Goal: Task Accomplishment & Management: Manage account settings

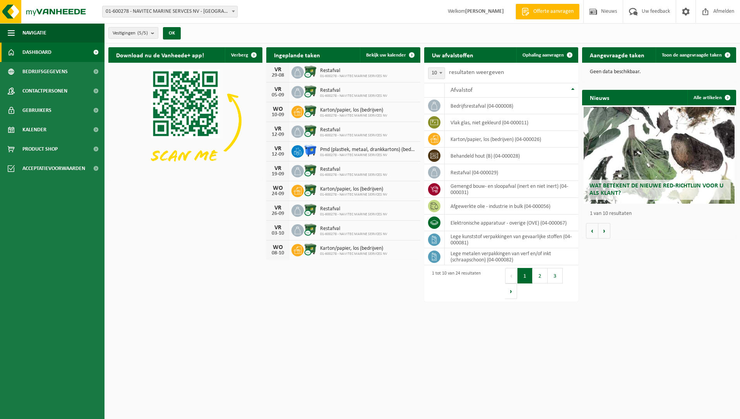
click at [661, 183] on span "Wat betekent de nieuwe RED-richtlijn voor u als klant?" at bounding box center [657, 190] width 134 height 14
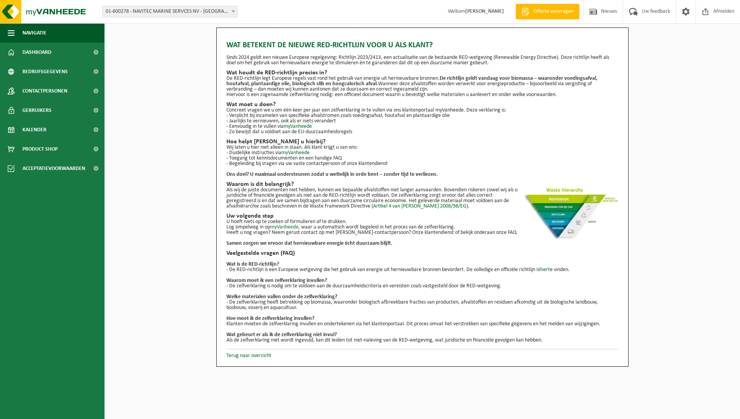
click at [283, 226] on link "myVanheede" at bounding box center [284, 227] width 28 height 6
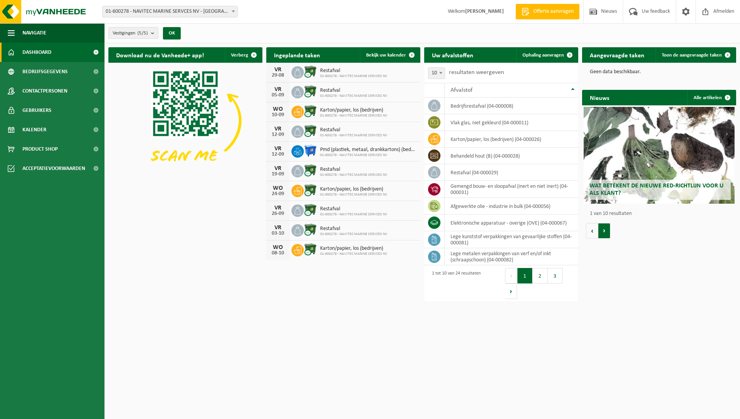
click at [604, 232] on button "Volgende" at bounding box center [605, 230] width 12 height 15
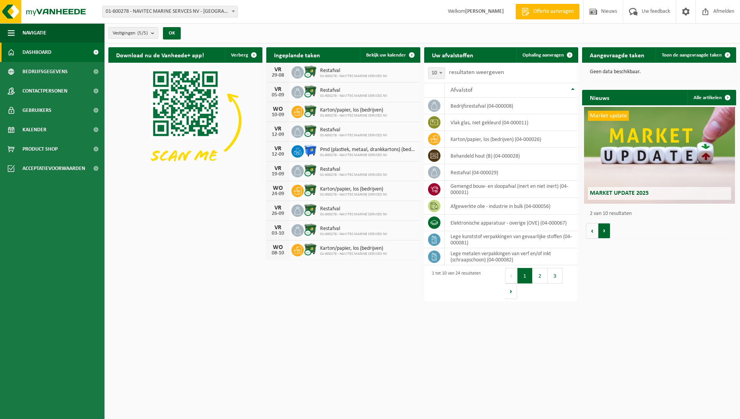
scroll to position [0, 154]
click at [604, 232] on button "Volgende" at bounding box center [605, 230] width 12 height 15
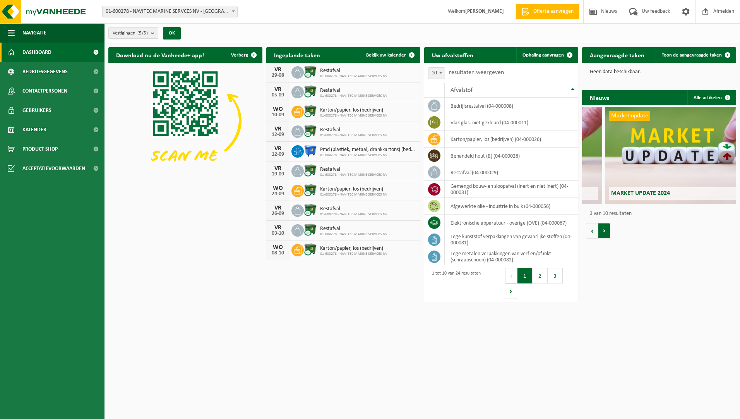
scroll to position [0, 308]
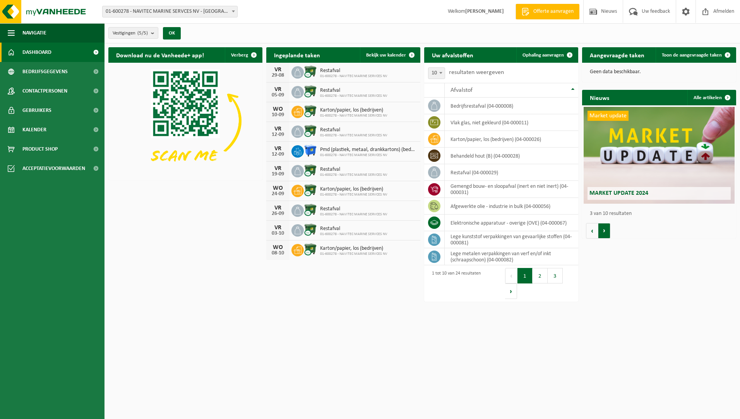
click at [604, 231] on button "Volgende" at bounding box center [605, 230] width 12 height 15
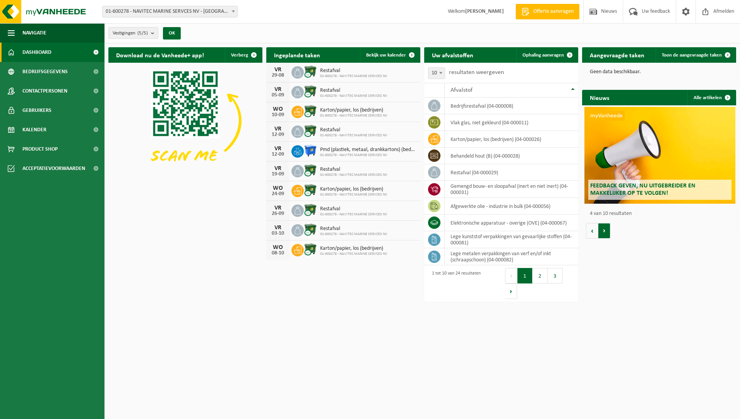
scroll to position [0, 462]
click at [604, 231] on button "Volgende" at bounding box center [605, 230] width 12 height 15
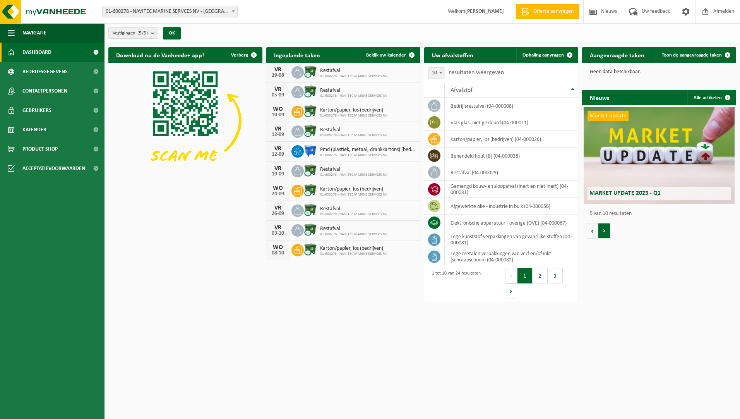
click at [604, 231] on button "Volgende" at bounding box center [605, 230] width 12 height 15
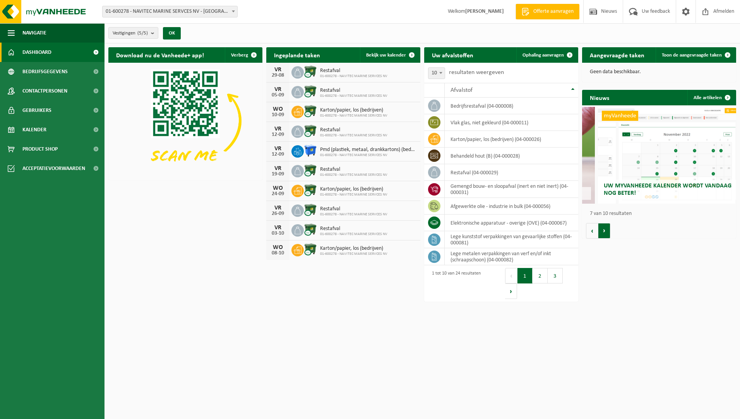
scroll to position [0, 925]
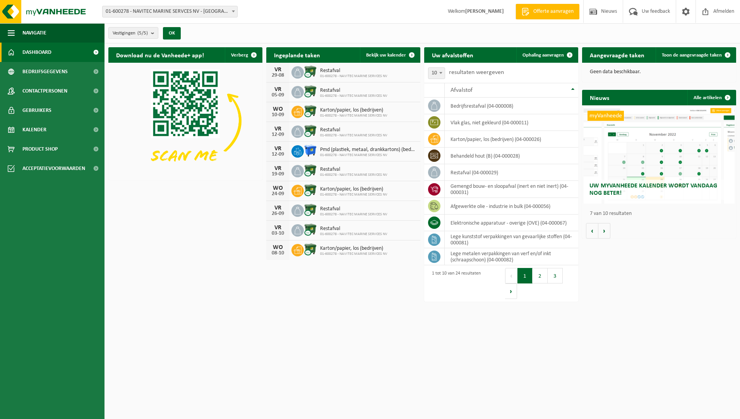
click at [627, 162] on div "myVanheede Uw myVanheede kalender wordt vandaag nog beter!" at bounding box center [659, 155] width 151 height 97
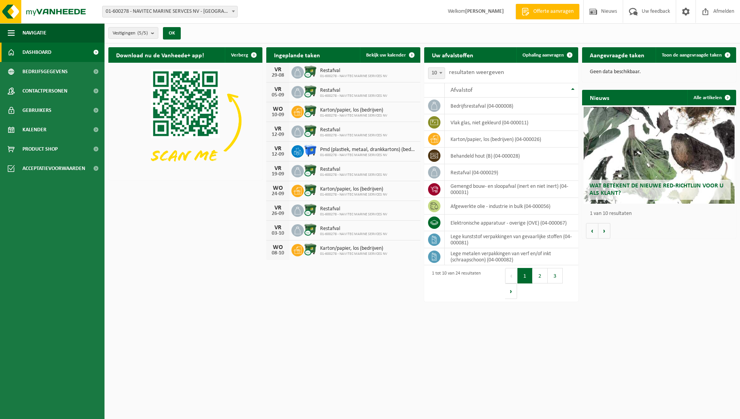
click at [51, 52] on span "Dashboard" at bounding box center [36, 52] width 29 height 19
click at [58, 168] on span "Acceptatievoorwaarden" at bounding box center [53, 168] width 63 height 19
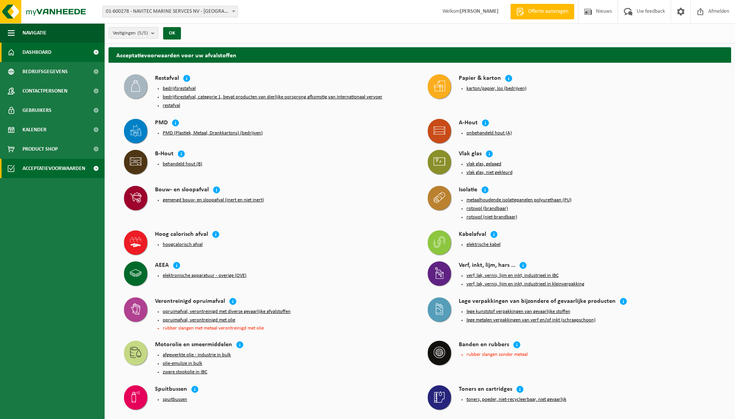
click at [54, 52] on link "Dashboard" at bounding box center [52, 52] width 105 height 19
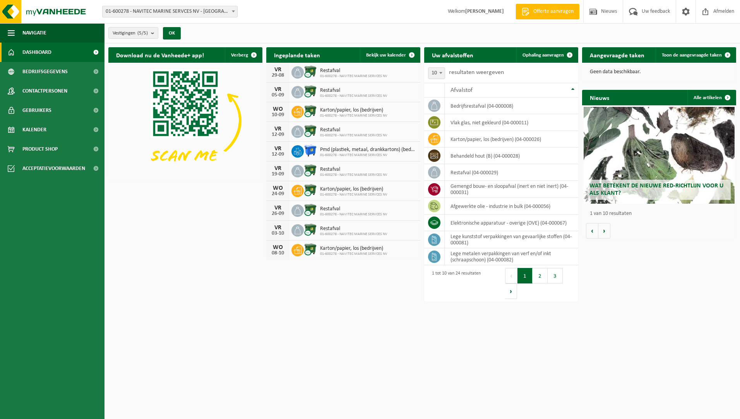
click at [539, 11] on span "Offerte aanvragen" at bounding box center [554, 12] width 44 height 8
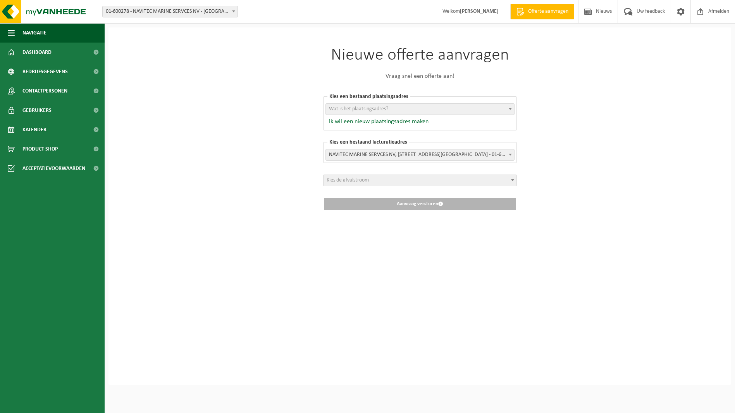
click at [510, 106] on span at bounding box center [510, 109] width 8 height 10
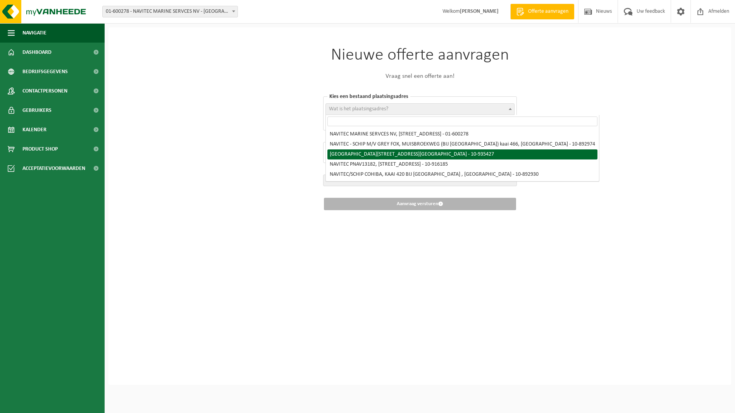
select select "137872"
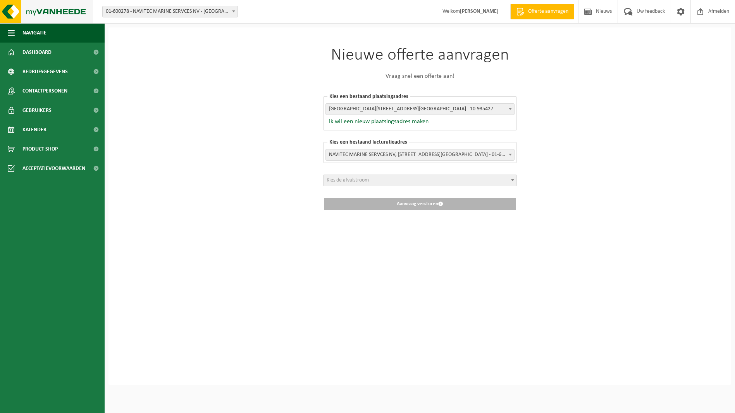
click at [19, 12] on img at bounding box center [46, 11] width 93 height 23
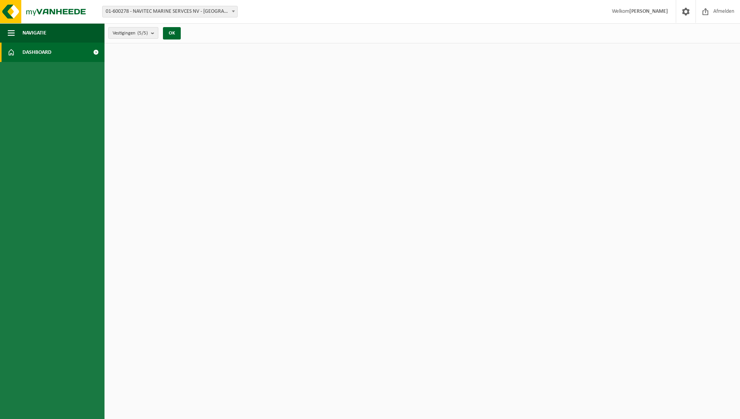
click at [155, 31] on b "submit" at bounding box center [154, 32] width 7 height 11
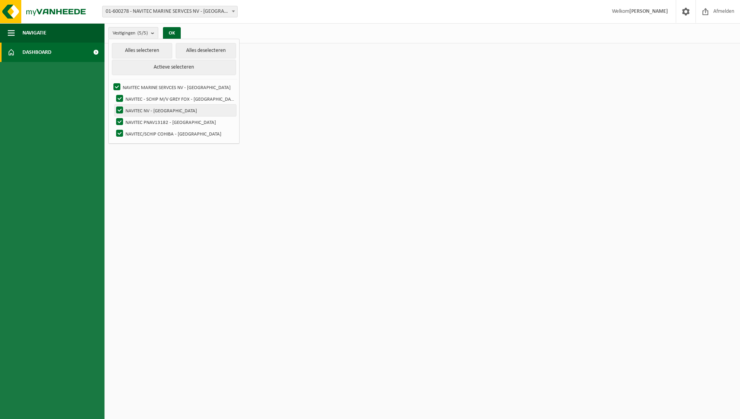
click at [153, 106] on label "NAVITEC NV - [GEOGRAPHIC_DATA]" at bounding box center [176, 111] width 122 height 12
click at [113, 105] on input "NAVITEC NV - [GEOGRAPHIC_DATA]" at bounding box center [113, 104] width 0 height 0
click at [151, 106] on label "NAVITEC NV - [GEOGRAPHIC_DATA]" at bounding box center [176, 111] width 122 height 12
click at [113, 105] on input "NAVITEC NV - [GEOGRAPHIC_DATA]" at bounding box center [113, 104] width 0 height 0
checkbox input "true"
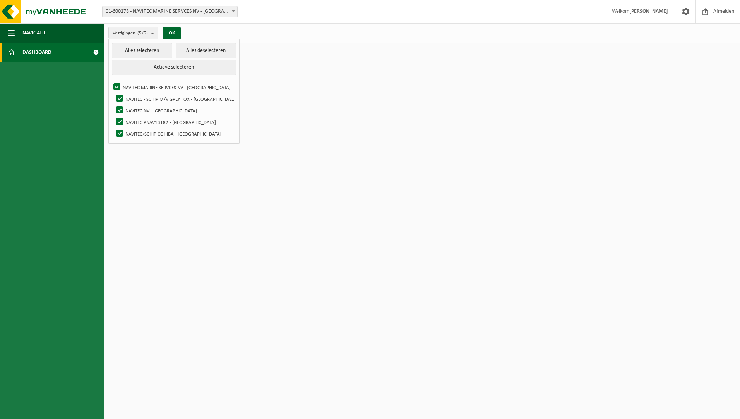
click at [305, 64] on html "Vestiging: 01-600278 - NAVITEC MARINE SERVCES NV - ANTWERPEN 10-892974 - NAVITE…" at bounding box center [370, 209] width 740 height 419
click at [168, 33] on button "OK" at bounding box center [172, 33] width 18 height 12
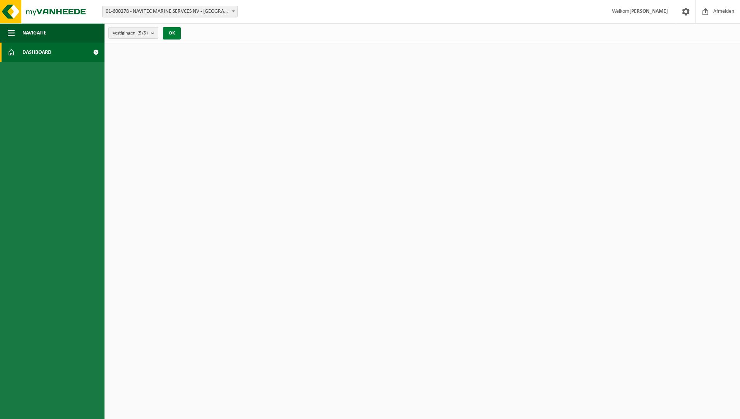
click at [168, 33] on button "OK" at bounding box center [172, 33] width 18 height 12
click at [176, 32] on button "OK" at bounding box center [172, 33] width 18 height 12
click at [43, 34] on span "Navigatie" at bounding box center [34, 32] width 24 height 19
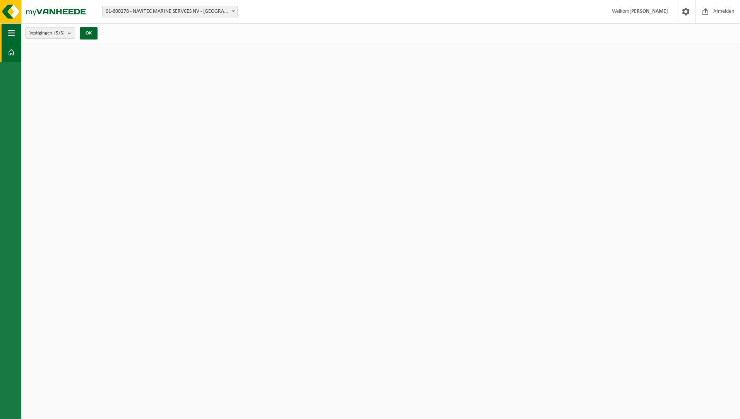
click at [12, 33] on span "button" at bounding box center [11, 32] width 7 height 19
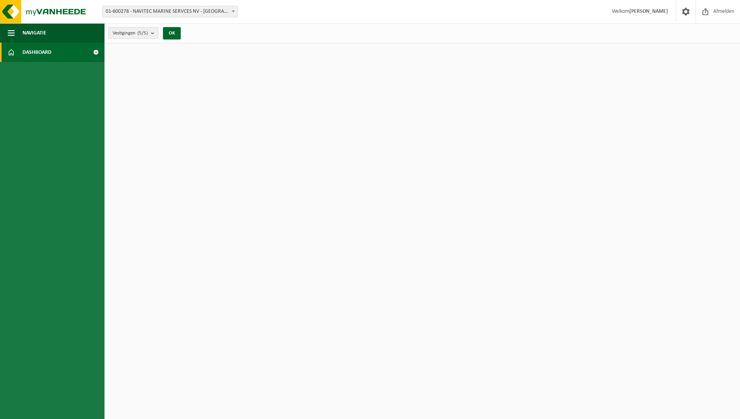
click at [21, 50] on link "Dashboard" at bounding box center [52, 52] width 105 height 19
click at [25, 52] on span "Dashboard" at bounding box center [36, 52] width 29 height 19
click at [14, 51] on span at bounding box center [11, 52] width 7 height 19
click at [94, 52] on span at bounding box center [95, 52] width 17 height 19
click at [48, 30] on button "Navigatie" at bounding box center [52, 32] width 105 height 19
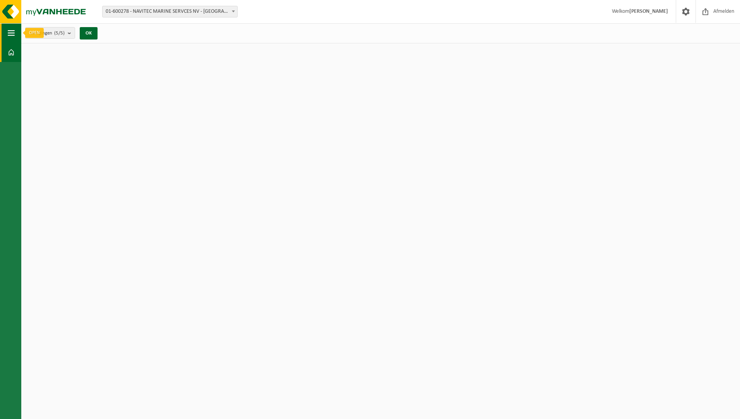
click at [7, 32] on button "Navigatie" at bounding box center [10, 32] width 21 height 19
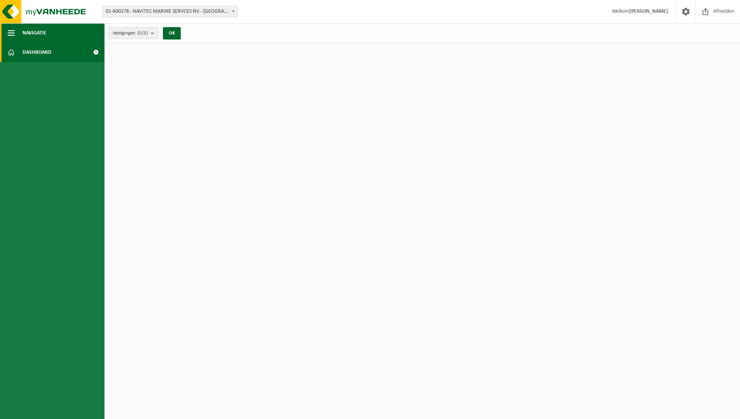
click at [7, 32] on button "Navigatie" at bounding box center [52, 32] width 105 height 19
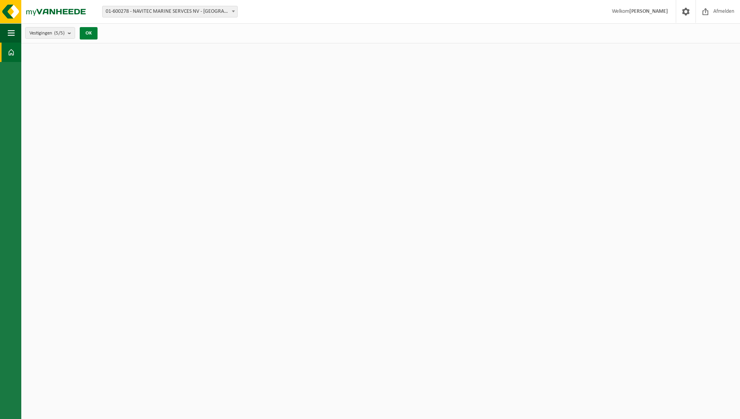
click at [89, 29] on button "OK" at bounding box center [89, 33] width 18 height 12
click at [68, 33] on button "Vestigingen (5/5)" at bounding box center [50, 33] width 50 height 12
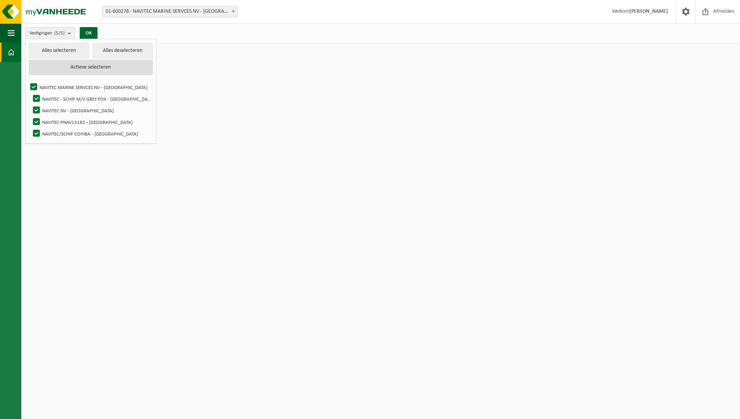
click at [78, 66] on button "Actieve selecteren" at bounding box center [91, 67] width 124 height 15
click at [175, 66] on html "Vestiging: 01-600278 - NAVITEC MARINE SERVCES NV - ANTWERPEN 10-892974 - NAVITE…" at bounding box center [370, 209] width 740 height 419
click at [19, 8] on img at bounding box center [46, 11] width 93 height 23
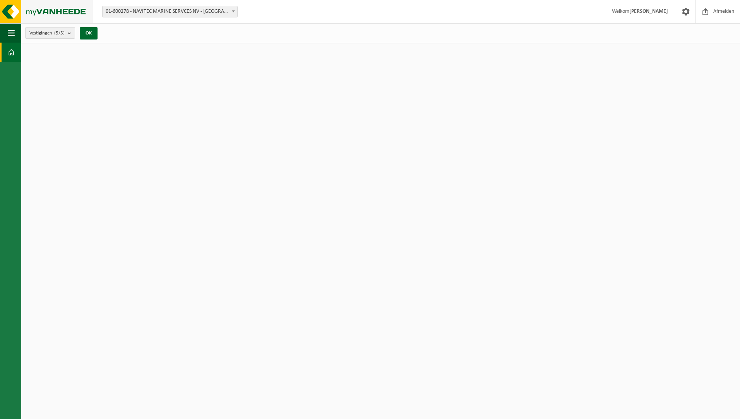
click at [7, 14] on img at bounding box center [46, 11] width 93 height 23
click at [10, 48] on span at bounding box center [11, 52] width 7 height 19
click at [11, 48] on span at bounding box center [11, 52] width 7 height 19
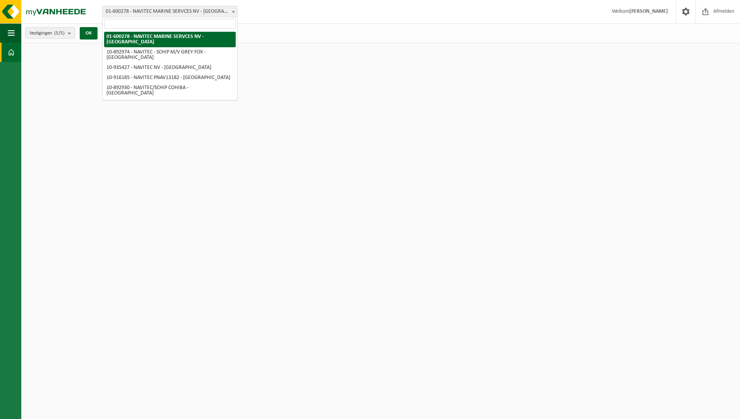
click at [201, 13] on span "01-600278 - NAVITEC MARINE SERVCES NV - [GEOGRAPHIC_DATA]" at bounding box center [170, 11] width 135 height 11
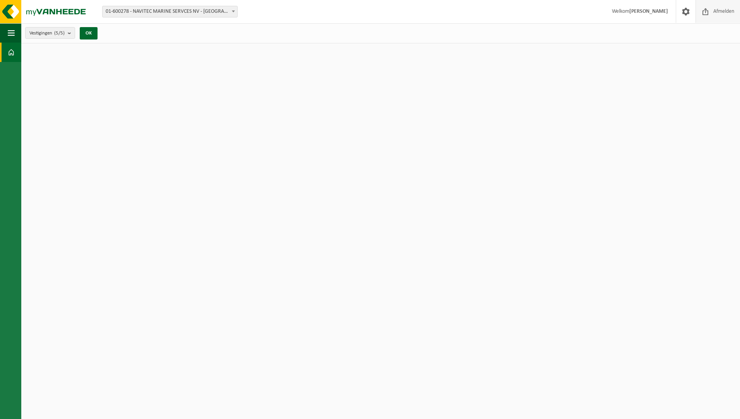
click at [727, 10] on span "Afmelden" at bounding box center [724, 11] width 25 height 23
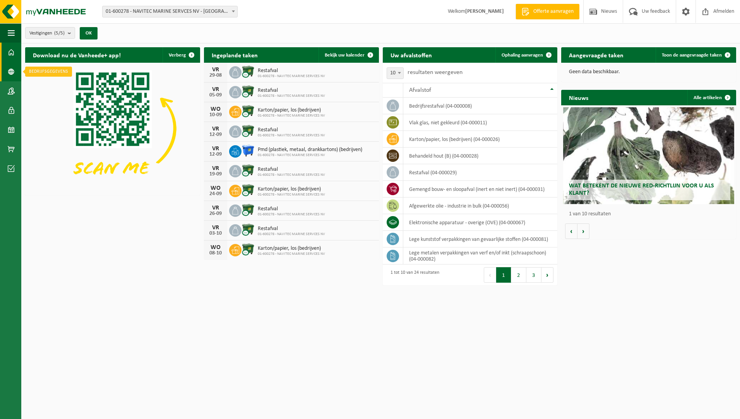
click at [14, 75] on span at bounding box center [11, 71] width 7 height 19
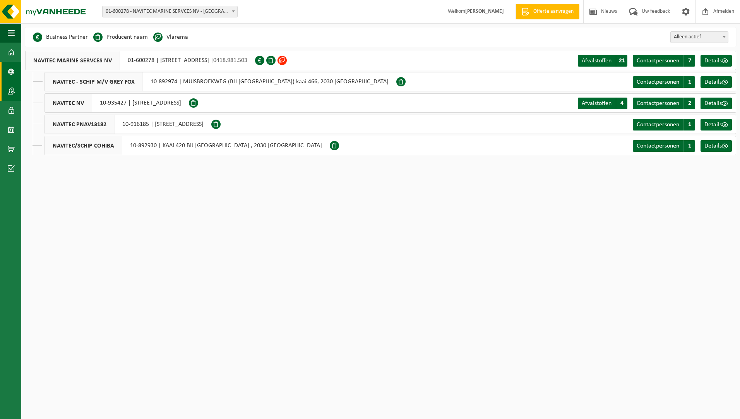
click at [9, 93] on span at bounding box center [11, 90] width 7 height 19
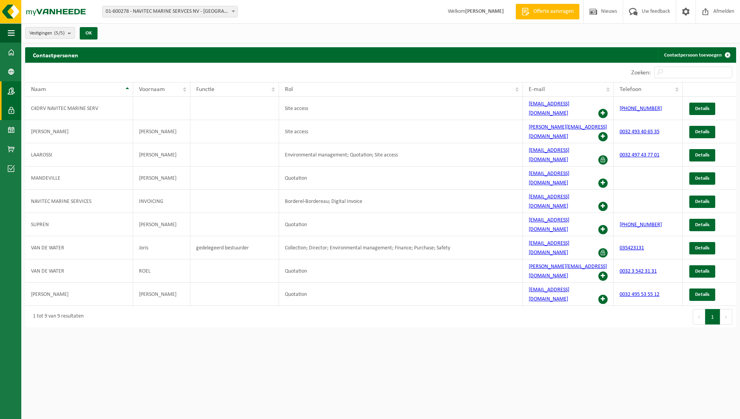
click at [10, 106] on span at bounding box center [11, 110] width 7 height 19
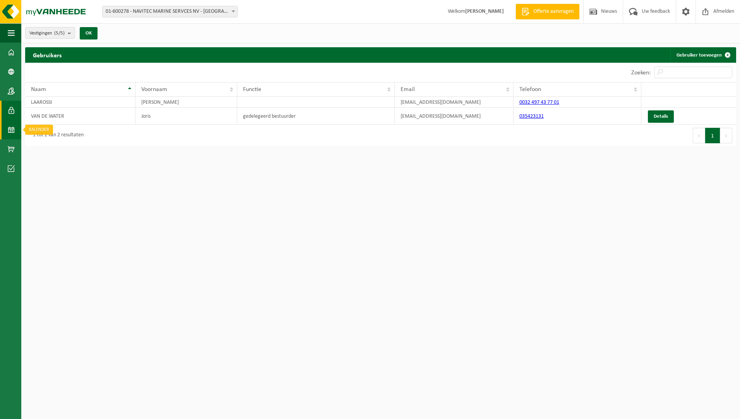
click at [10, 122] on span at bounding box center [11, 129] width 7 height 19
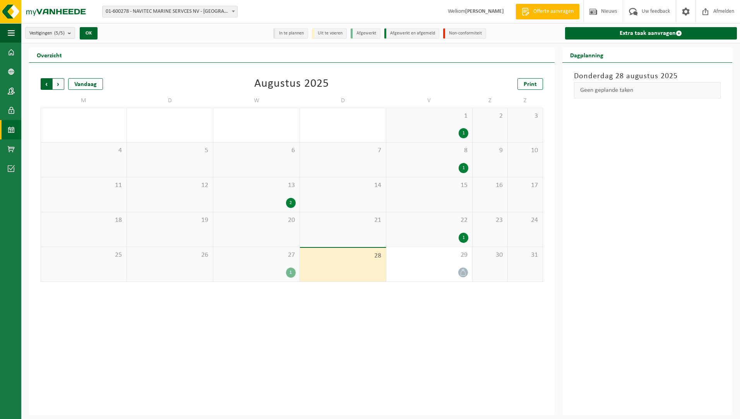
click at [60, 81] on span "Volgende" at bounding box center [59, 84] width 12 height 12
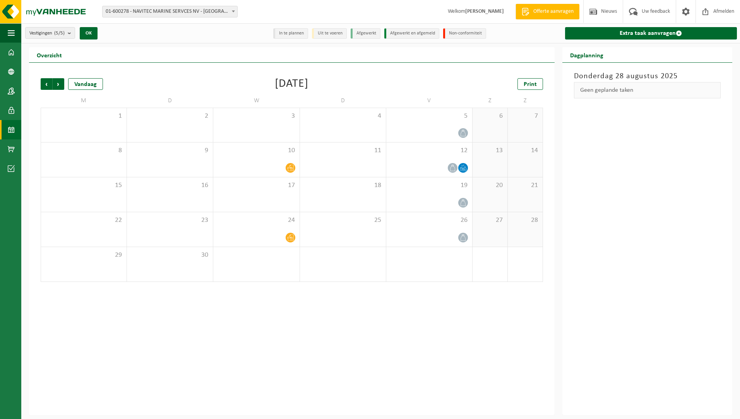
click at [60, 81] on span "Volgende" at bounding box center [59, 84] width 12 height 12
click at [43, 85] on span "Vorige" at bounding box center [47, 84] width 12 height 12
click at [61, 85] on span "Volgende" at bounding box center [59, 84] width 12 height 12
click at [48, 84] on span "Vorige" at bounding box center [47, 84] width 12 height 12
click at [14, 147] on span at bounding box center [11, 148] width 7 height 19
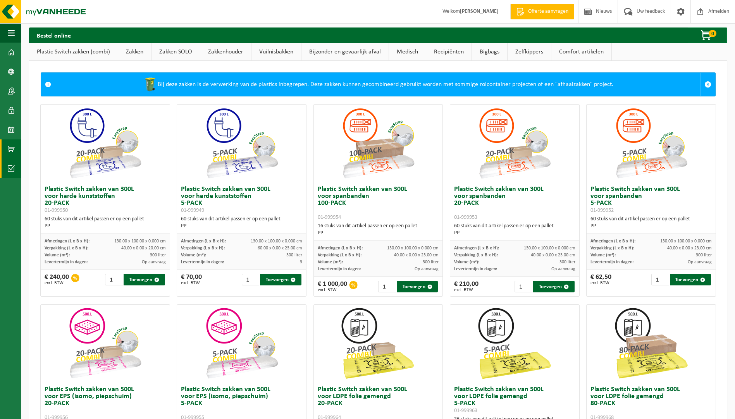
click at [9, 170] on span at bounding box center [11, 168] width 7 height 19
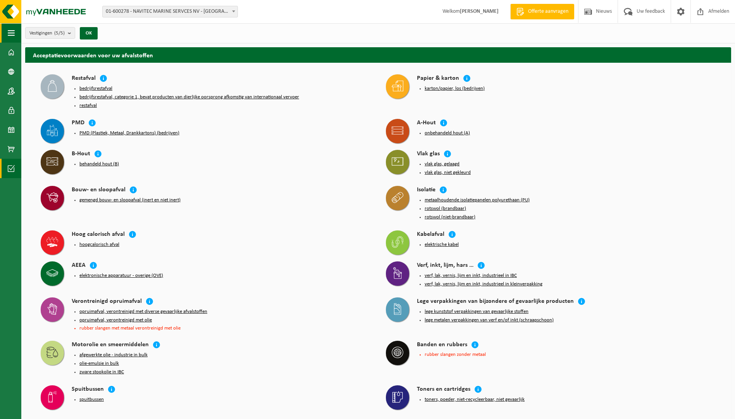
click at [12, 30] on span "button" at bounding box center [11, 32] width 7 height 19
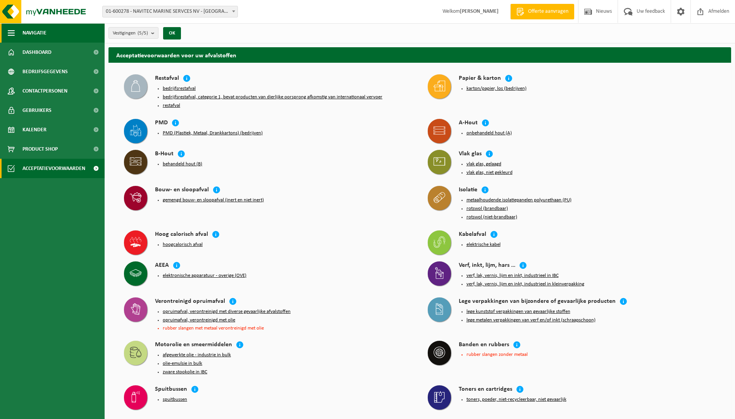
click at [27, 29] on span "Navigatie" at bounding box center [34, 32] width 24 height 19
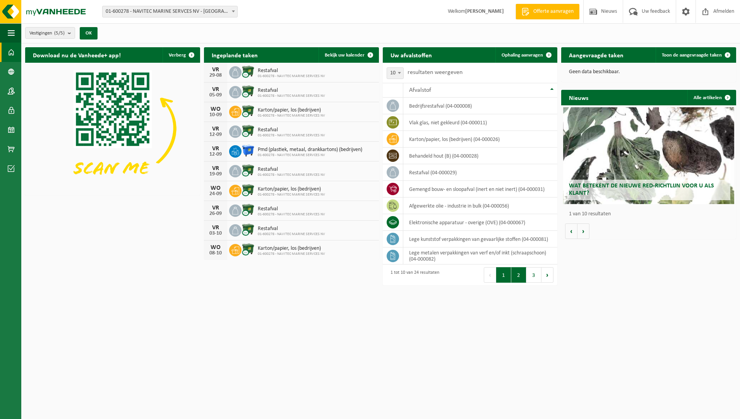
click at [521, 271] on button "2" at bounding box center [519, 274] width 15 height 15
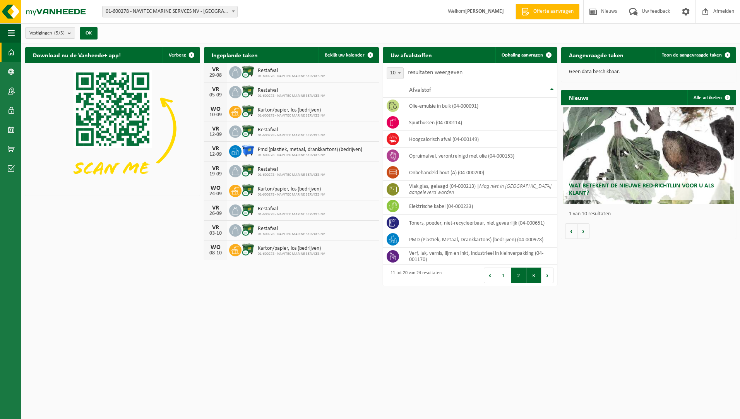
click at [533, 275] on button "3" at bounding box center [534, 275] width 15 height 15
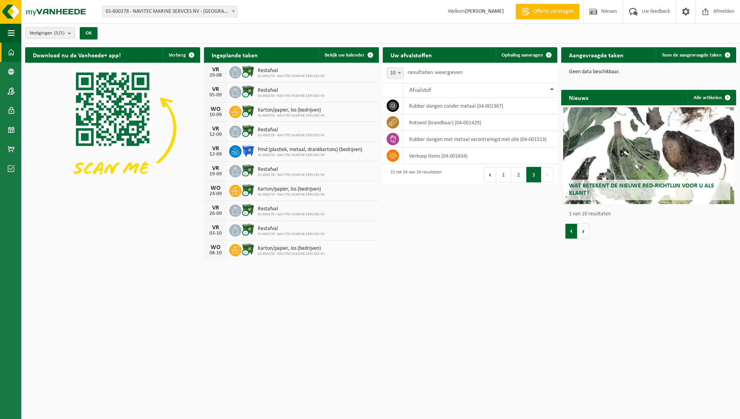
click at [567, 230] on button "Vorige" at bounding box center [571, 230] width 12 height 15
click at [431, 155] on td "verkoop items (04-001834)" at bounding box center [480, 156] width 155 height 17
click at [391, 158] on icon at bounding box center [393, 155] width 8 height 5
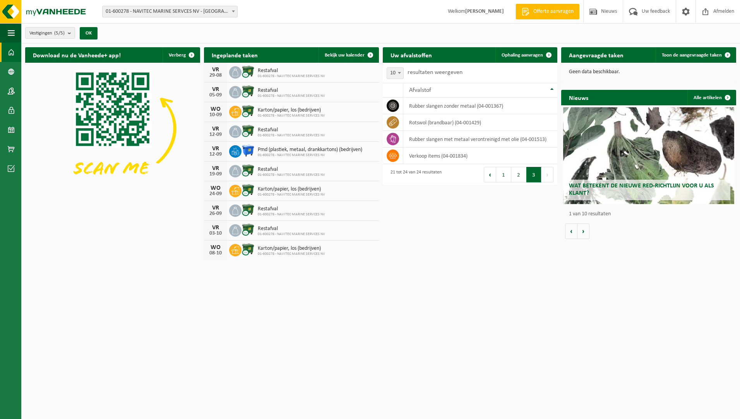
drag, startPoint x: 391, startPoint y: 158, endPoint x: 397, endPoint y: 222, distance: 64.2
click at [397, 222] on div "Download nu de Vanheede+ app! Verberg Ingeplande taken Bekijk uw kalender VR 29…" at bounding box center [380, 153] width 715 height 220
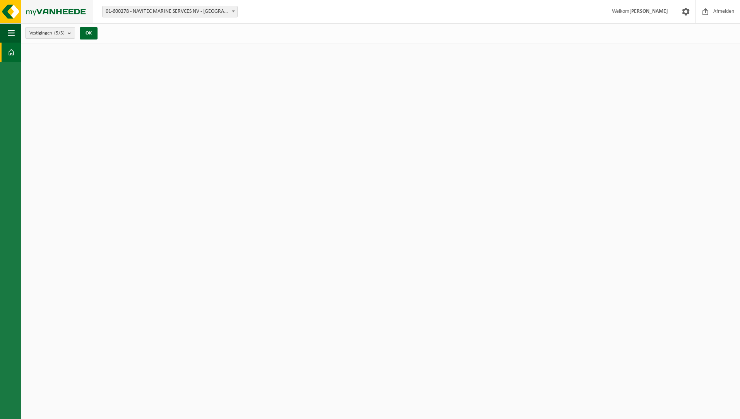
click at [17, 11] on img at bounding box center [46, 11] width 93 height 23
click at [35, 14] on img at bounding box center [46, 11] width 93 height 23
click at [69, 11] on img at bounding box center [46, 11] width 93 height 23
click at [91, 31] on button "OK" at bounding box center [89, 33] width 18 height 12
click at [91, 30] on button "OK" at bounding box center [89, 33] width 18 height 12
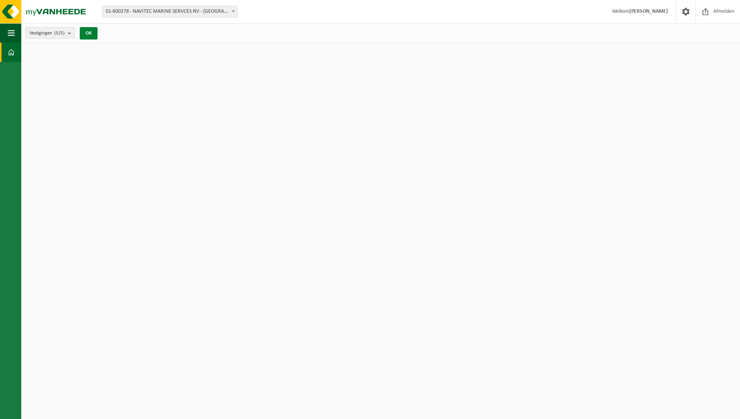
click at [91, 30] on button "OK" at bounding box center [89, 33] width 18 height 12
click at [686, 10] on span at bounding box center [686, 11] width 12 height 23
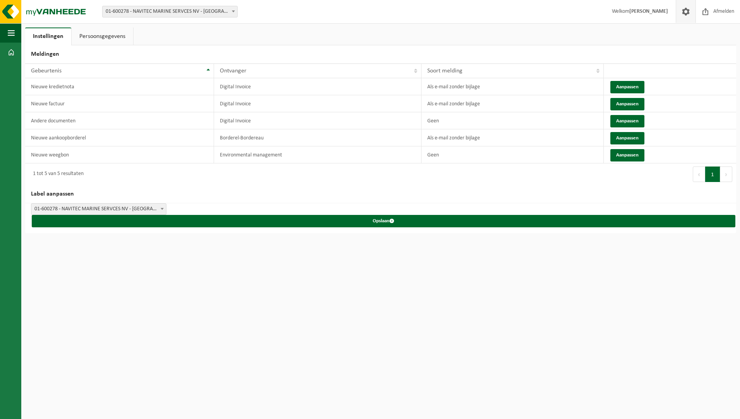
click at [686, 10] on span at bounding box center [686, 11] width 12 height 23
click at [728, 11] on span "Afmelden" at bounding box center [724, 11] width 25 height 23
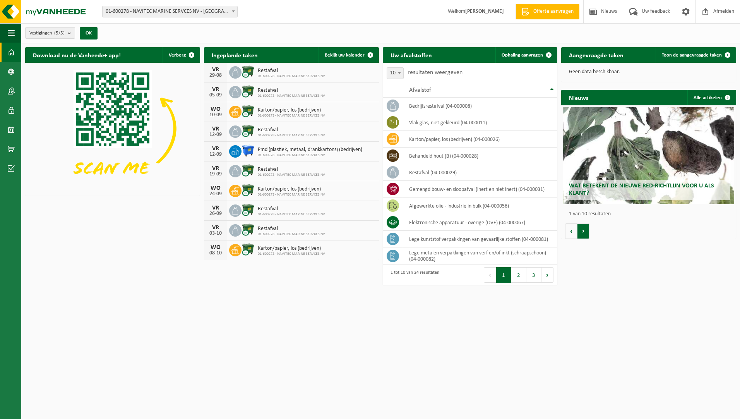
click at [579, 230] on button "Volgende" at bounding box center [584, 230] width 12 height 15
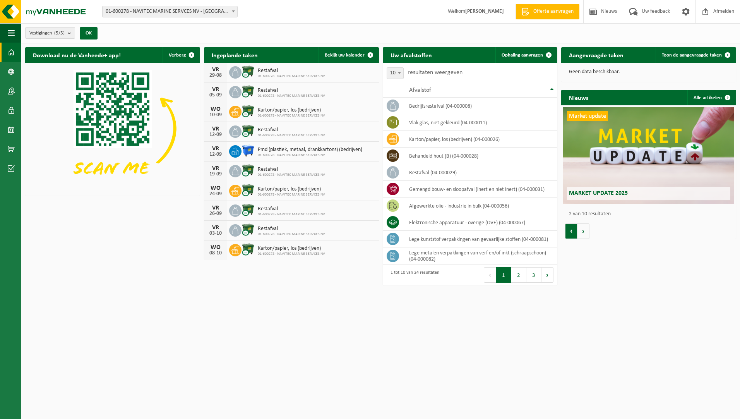
click at [572, 232] on button "Vorige" at bounding box center [571, 230] width 12 height 15
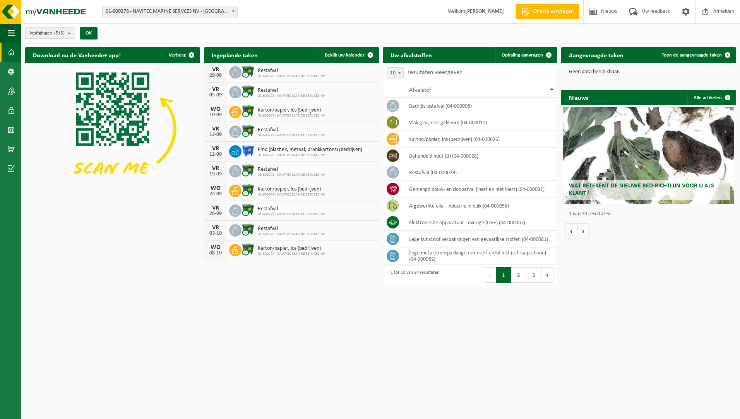
click at [636, 186] on span "Wat betekent de nieuwe RED-richtlijn voor u als klant?" at bounding box center [641, 190] width 145 height 14
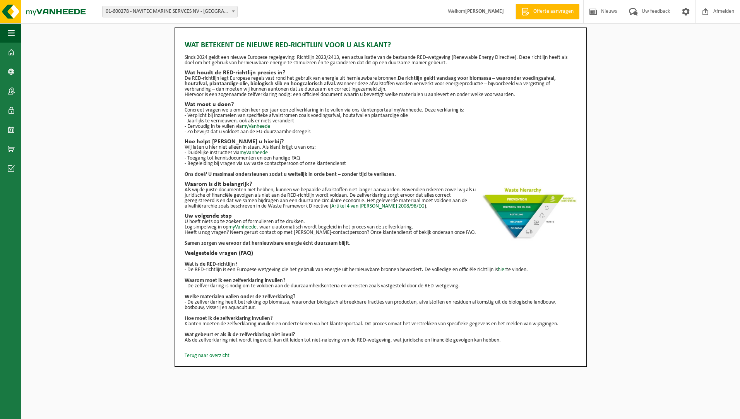
click at [211, 357] on link "Terug naar overzicht" at bounding box center [207, 356] width 45 height 6
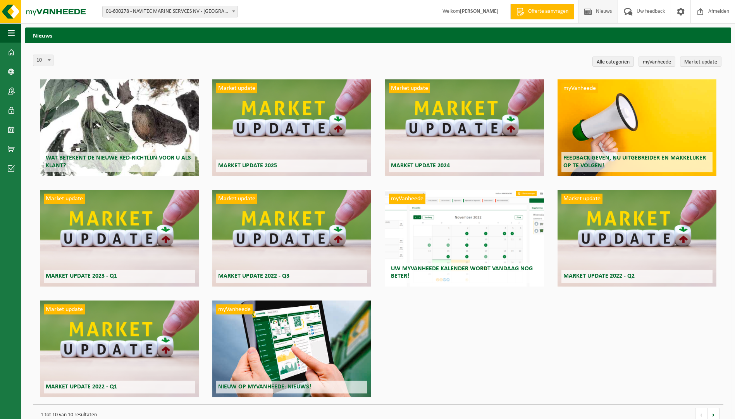
click at [93, 105] on div "Wat betekent de nieuwe RED-richtlijn voor u als klant?" at bounding box center [119, 127] width 159 height 97
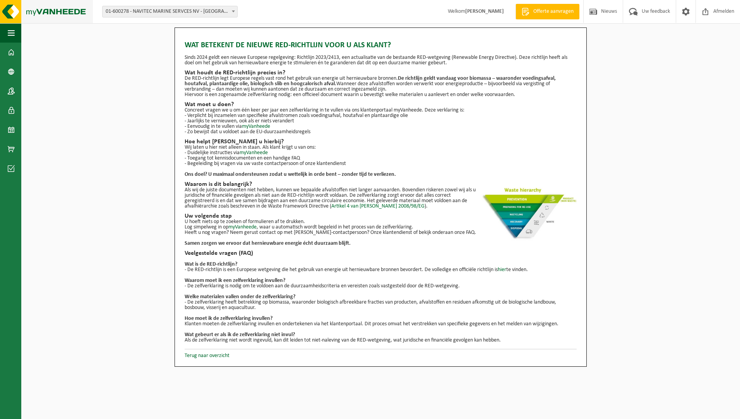
click at [12, 8] on img at bounding box center [46, 11] width 93 height 23
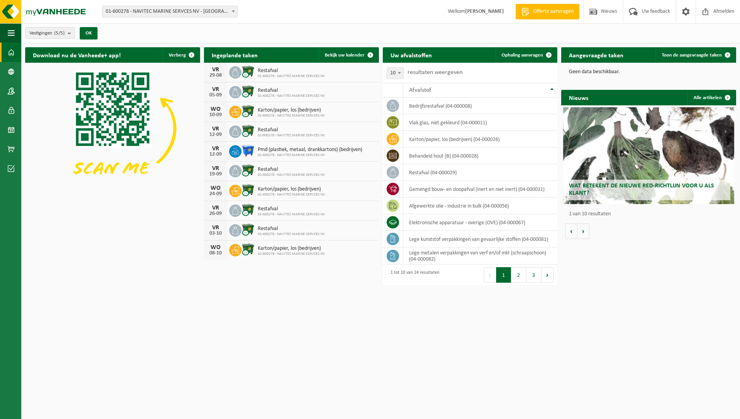
drag, startPoint x: 581, startPoint y: 230, endPoint x: 653, endPoint y: 224, distance: 72.7
click at [641, 243] on div "Download nu de Vanheede+ app! Verberg Ingeplande taken Bekijk uw kalender VR 29…" at bounding box center [380, 153] width 715 height 221
click at [724, 97] on span at bounding box center [727, 97] width 15 height 15
